Goal: Find specific page/section: Find specific page/section

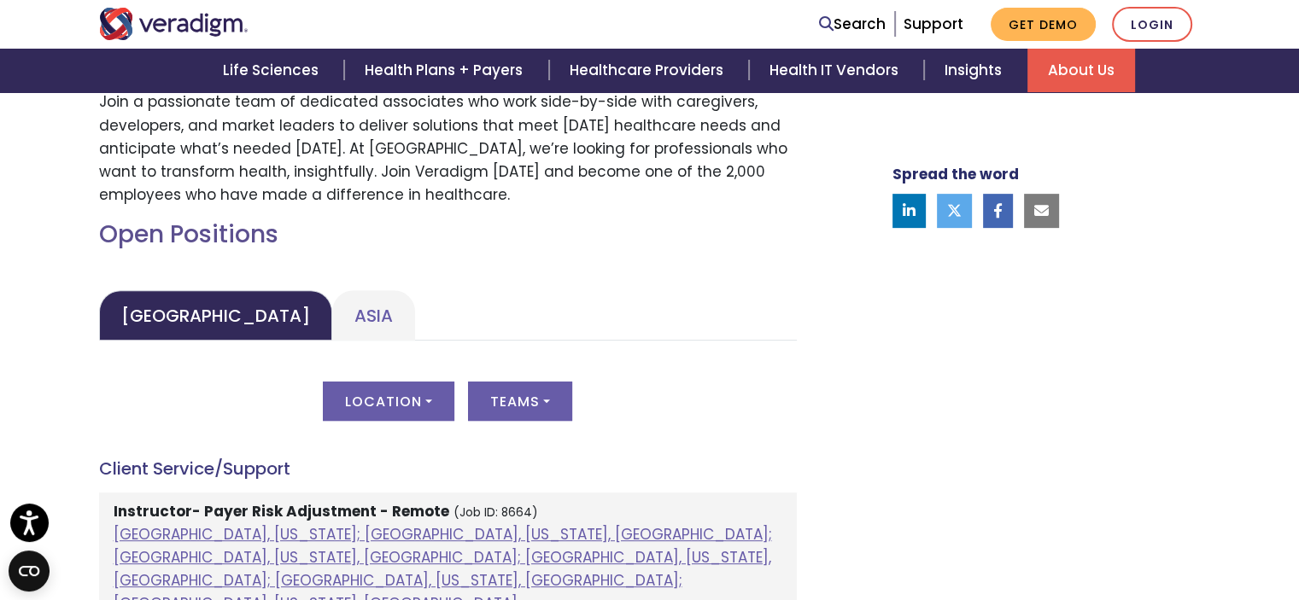
scroll to position [649, 0]
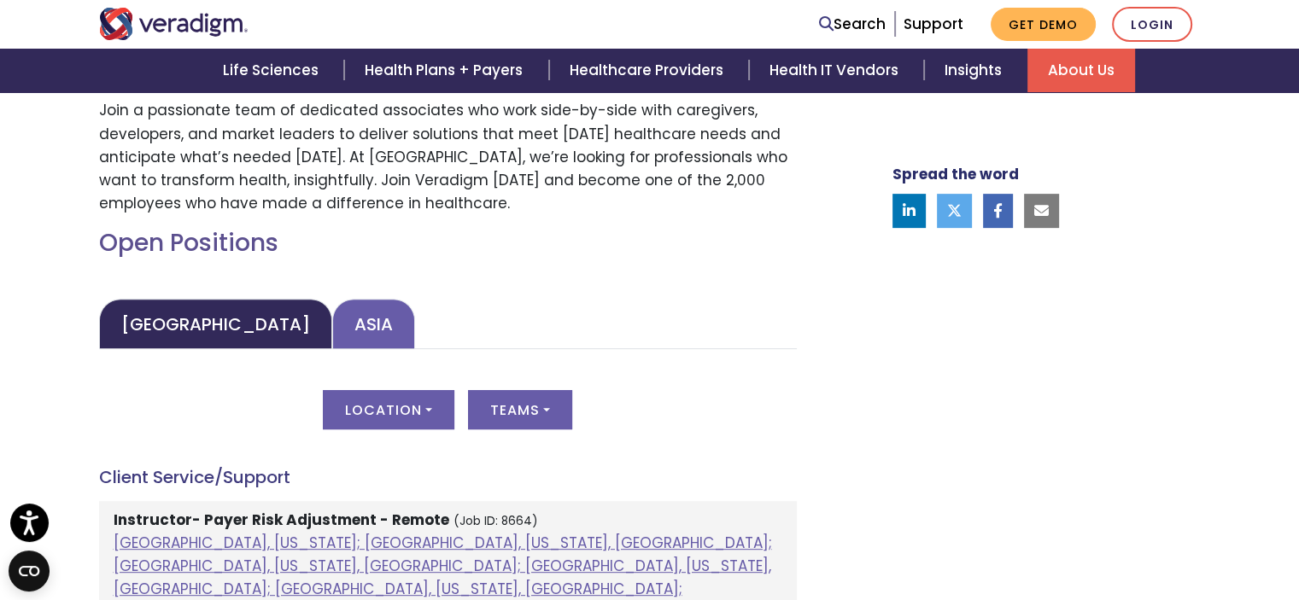
click at [332, 320] on link "Asia" at bounding box center [373, 324] width 83 height 50
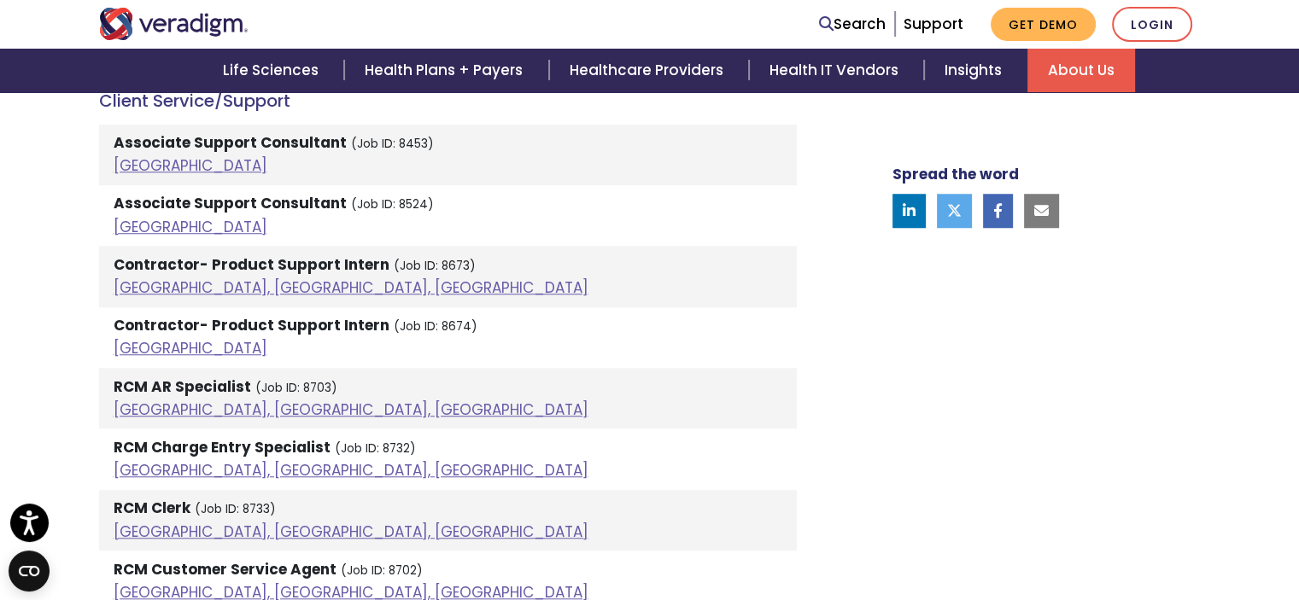
scroll to position [1378, 0]
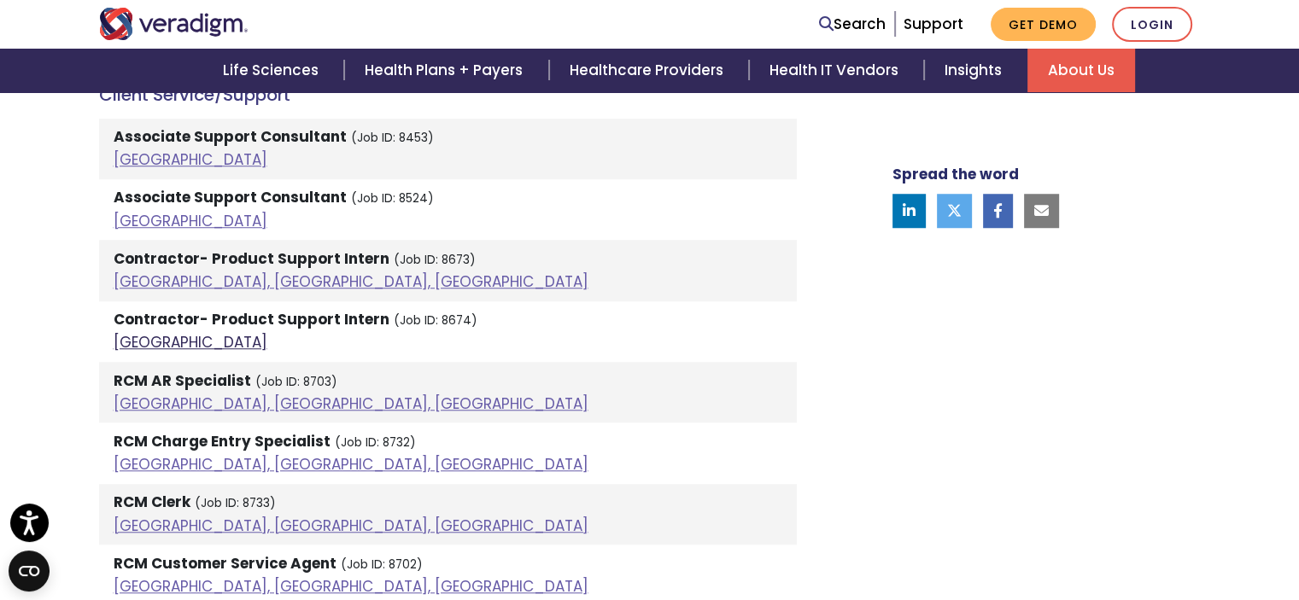
click at [136, 340] on link "[GEOGRAPHIC_DATA]" at bounding box center [191, 342] width 154 height 20
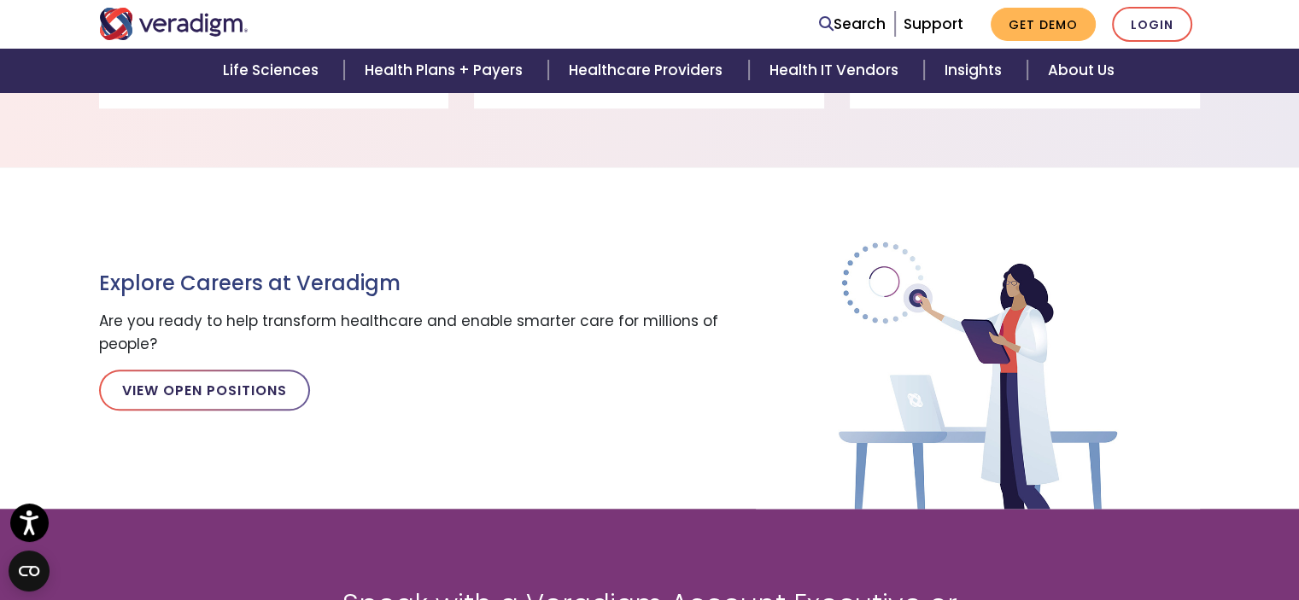
scroll to position [1916, 0]
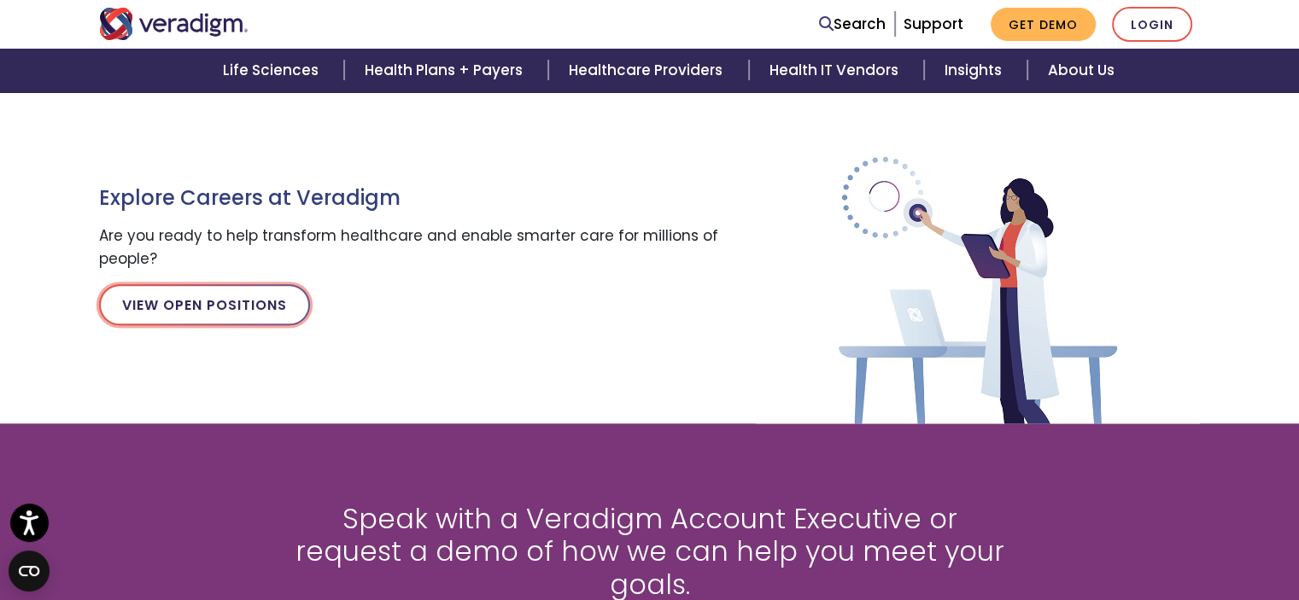
click at [165, 299] on link "View Open Positions" at bounding box center [204, 304] width 211 height 41
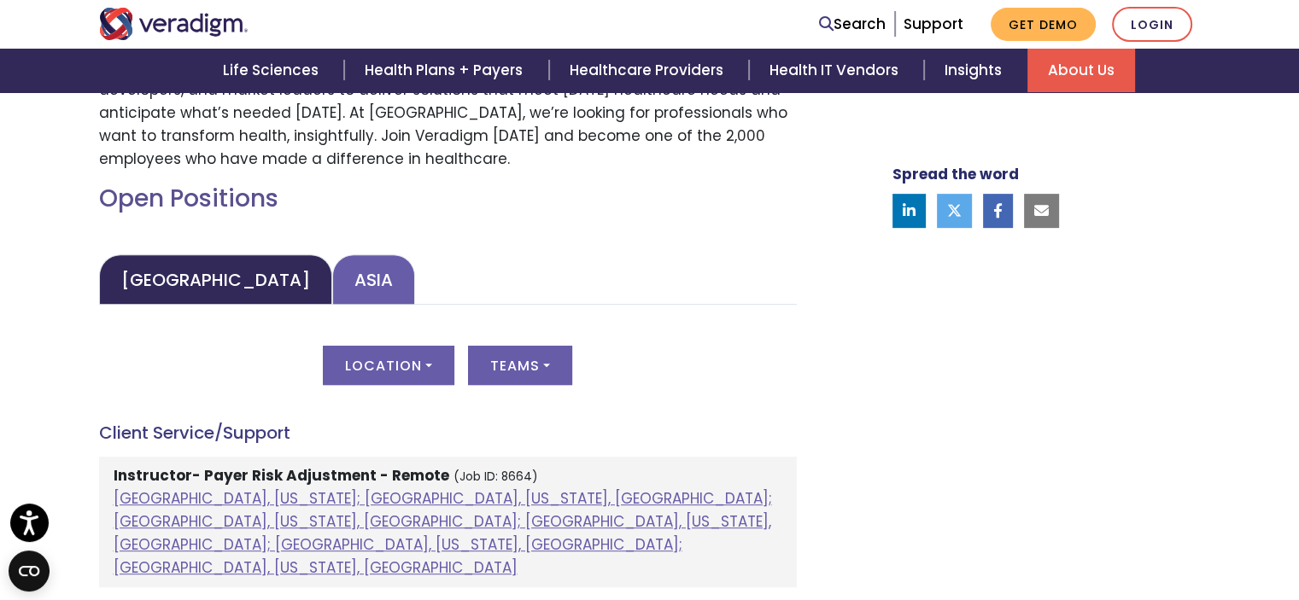
scroll to position [692, 0]
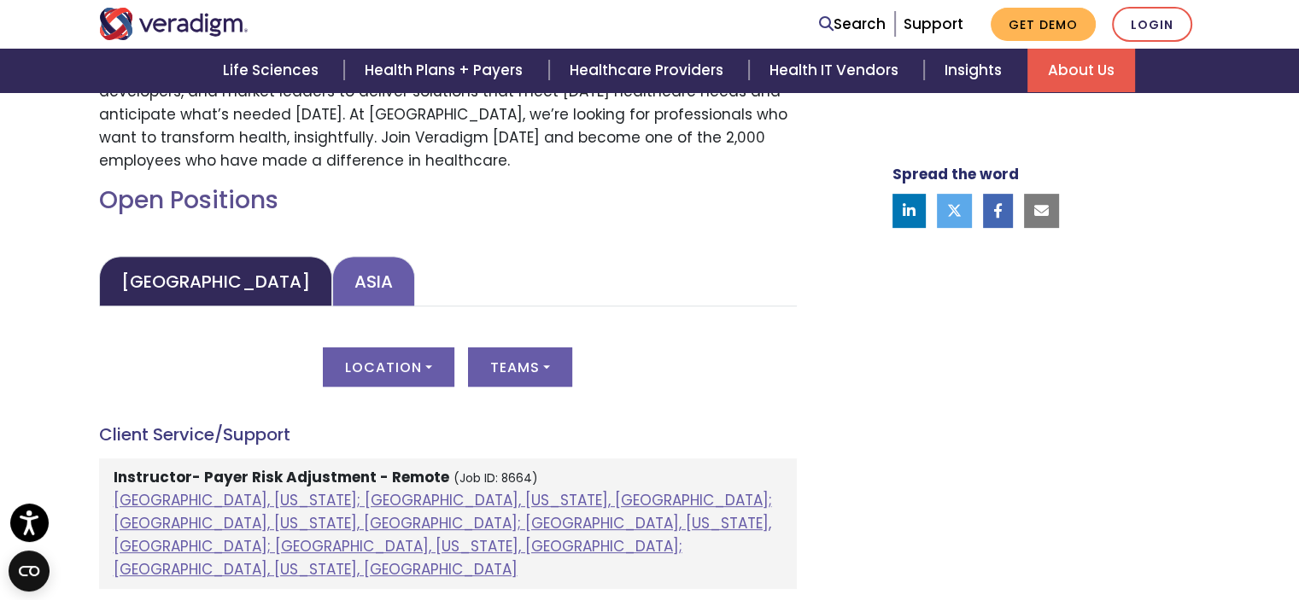
click at [332, 277] on link "Asia" at bounding box center [373, 281] width 83 height 50
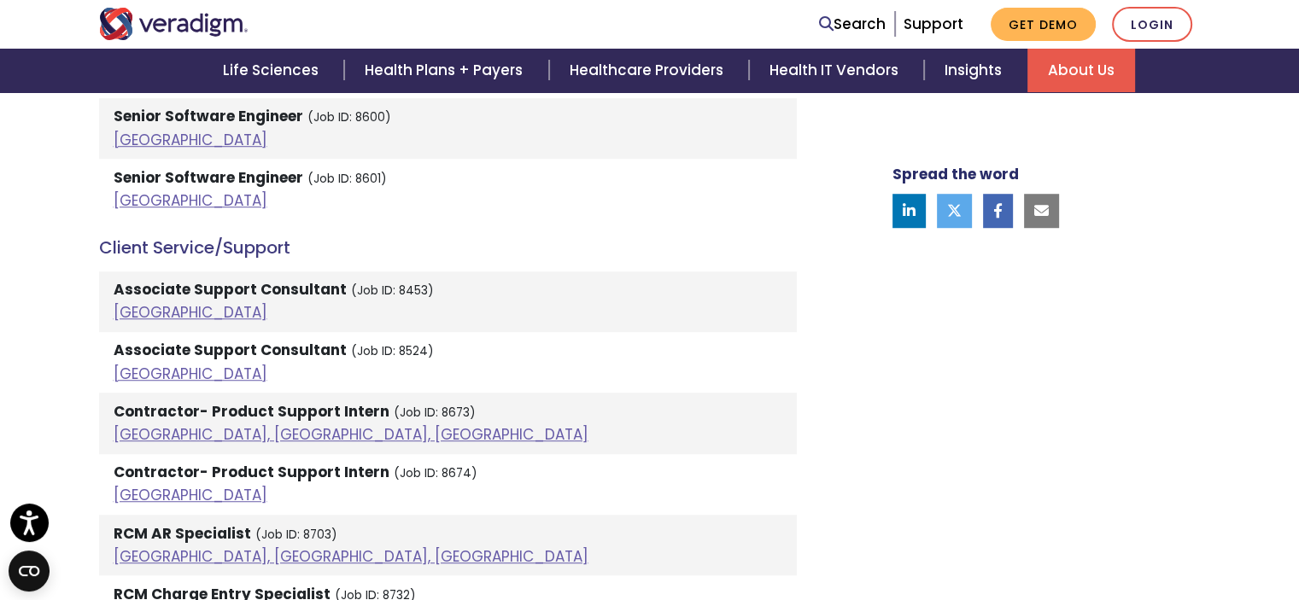
scroll to position [1226, 0]
click at [198, 441] on link "[GEOGRAPHIC_DATA], [GEOGRAPHIC_DATA], [GEOGRAPHIC_DATA]" at bounding box center [351, 433] width 475 height 20
